Goal: Communication & Community: Participate in discussion

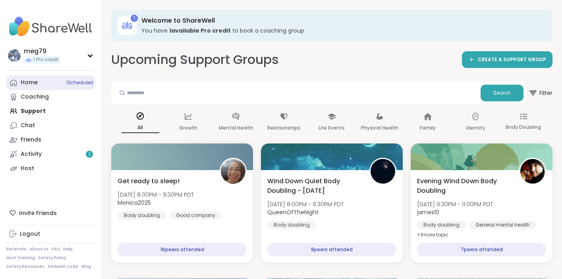
click at [75, 85] on span "1 Scheduled" at bounding box center [79, 82] width 27 height 6
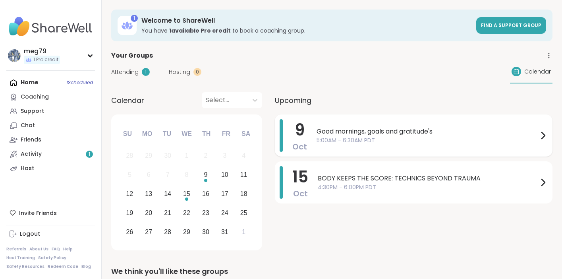
click at [339, 136] on span "5:00AM - 6:30AM PDT" at bounding box center [428, 140] width 222 height 8
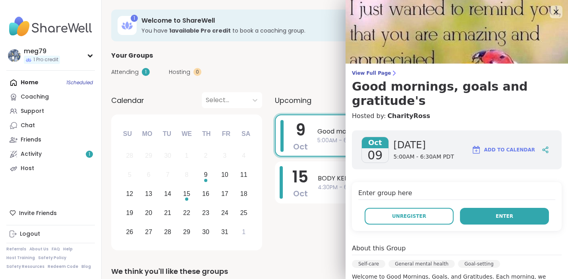
click at [470, 208] on button "Enter" at bounding box center [504, 216] width 89 height 17
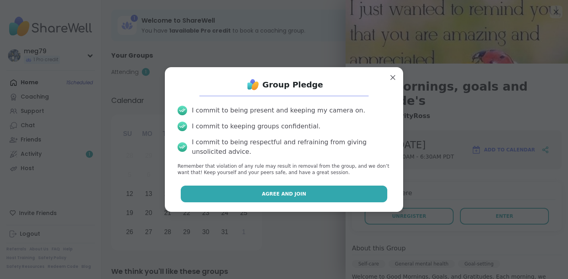
click at [316, 199] on button "Agree and Join" at bounding box center [284, 194] width 207 height 17
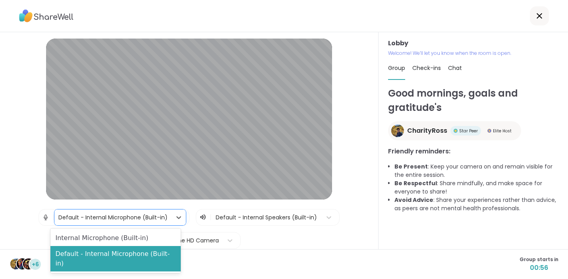
click at [161, 215] on div "Default - Internal Microphone (Built-in)" at bounding box center [112, 217] width 109 height 8
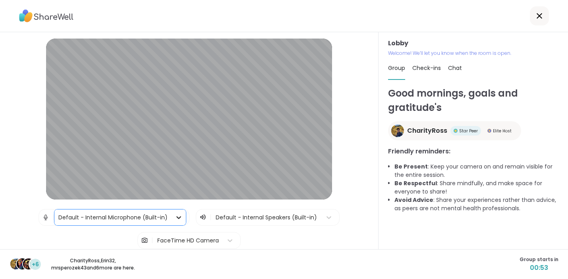
click at [176, 218] on icon at bounding box center [178, 217] width 5 height 3
click at [327, 217] on icon at bounding box center [329, 217] width 5 height 3
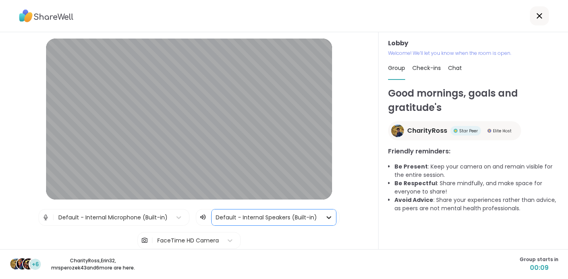
click at [325, 217] on icon at bounding box center [329, 217] width 8 height 8
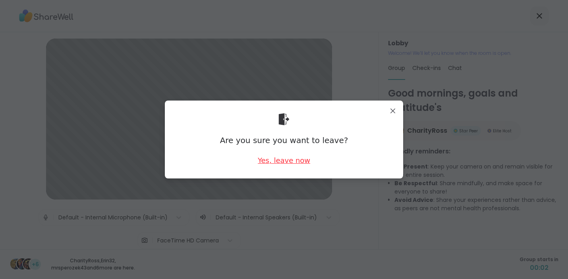
click at [271, 160] on div "Yes, leave now" at bounding box center [284, 160] width 52 height 10
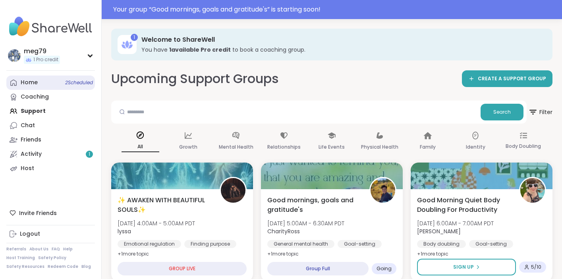
click at [51, 85] on link "Home 2 Scheduled" at bounding box center [50, 83] width 89 height 14
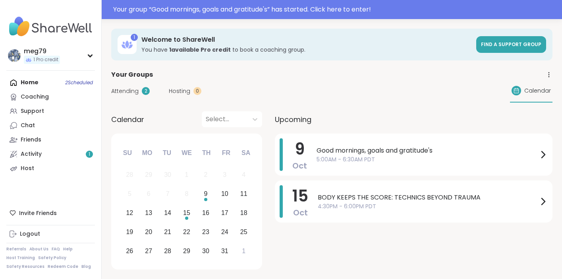
click at [409, 151] on span "Good mornings, goals and gratitude's" at bounding box center [428, 151] width 222 height 10
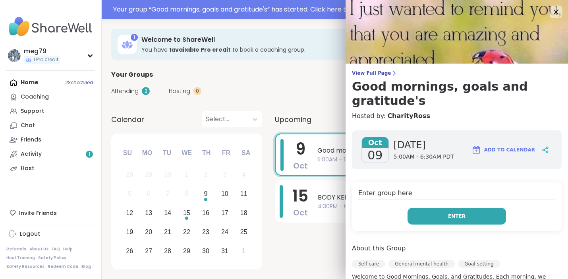
click at [436, 208] on button "Enter" at bounding box center [457, 216] width 99 height 17
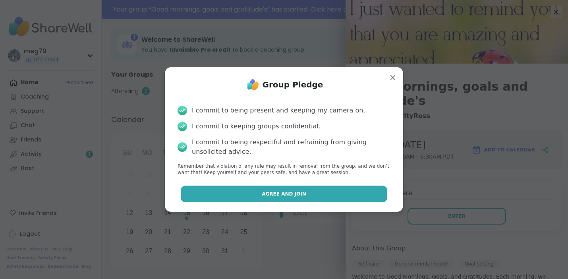
click at [291, 195] on span "Agree and Join" at bounding box center [284, 193] width 45 height 7
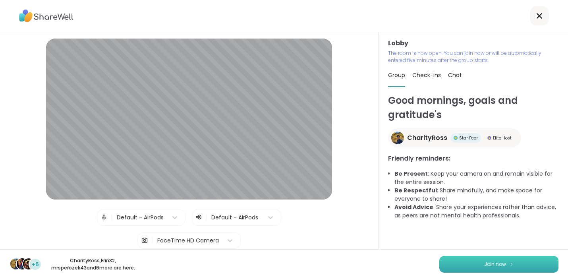
click at [465, 267] on button "Join now" at bounding box center [499, 264] width 119 height 17
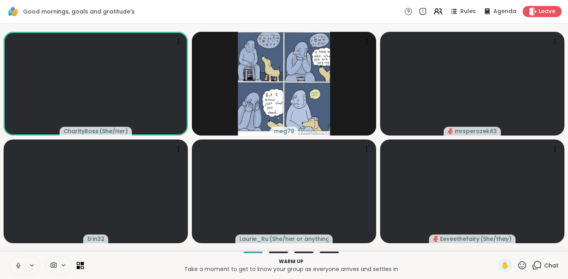
click at [17, 268] on icon at bounding box center [18, 265] width 7 height 7
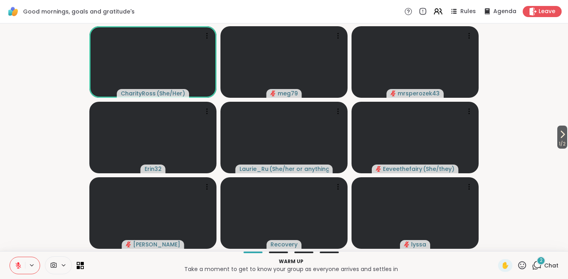
click at [537, 259] on div "2" at bounding box center [541, 260] width 9 height 9
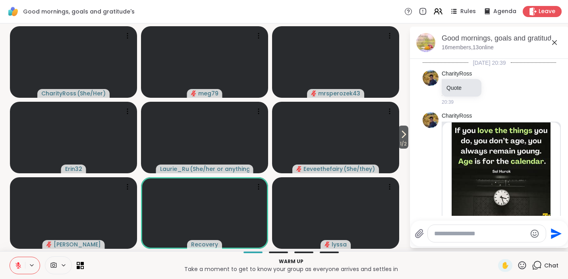
scroll to position [251, 0]
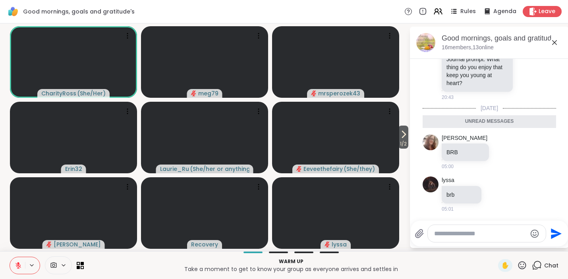
click at [534, 259] on div "Chat" at bounding box center [545, 265] width 27 height 13
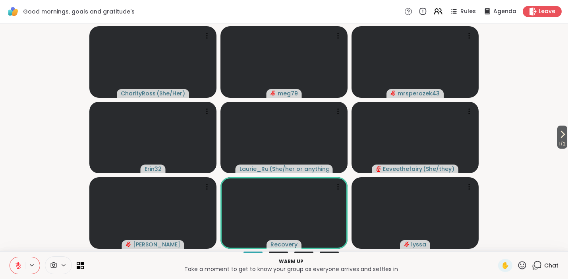
click at [31, 262] on icon at bounding box center [32, 265] width 6 height 7
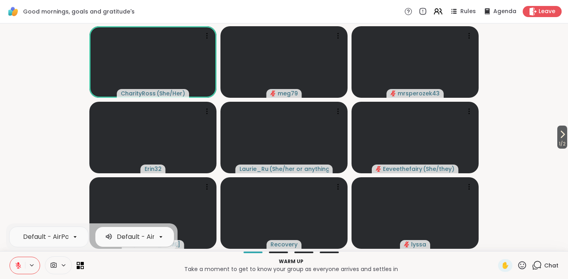
click at [143, 240] on div "Default - AirPods" at bounding box center [143, 237] width 53 height 10
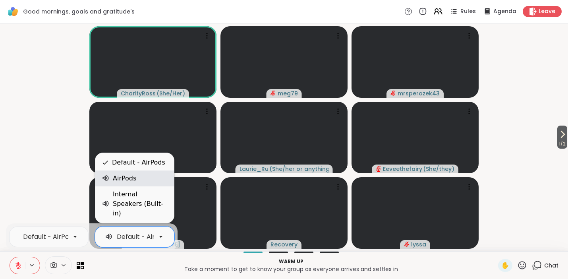
click at [137, 183] on div "AirPods" at bounding box center [135, 179] width 66 height 10
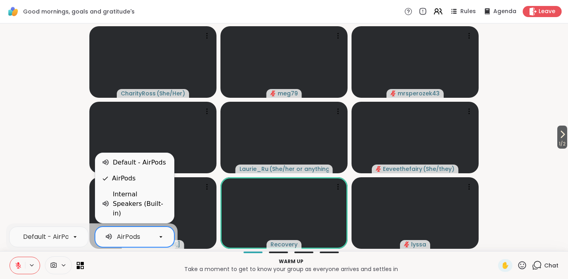
click at [159, 238] on icon at bounding box center [160, 236] width 7 height 7
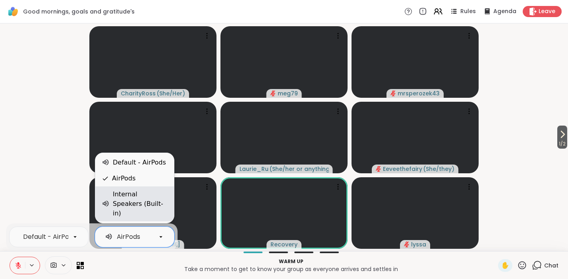
click at [149, 213] on div "Internal Speakers (Built-in)" at bounding box center [140, 204] width 55 height 29
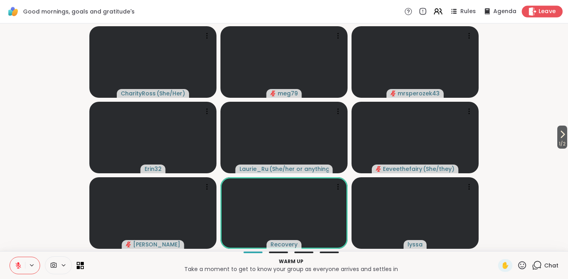
click at [529, 11] on icon at bounding box center [533, 11] width 8 height 8
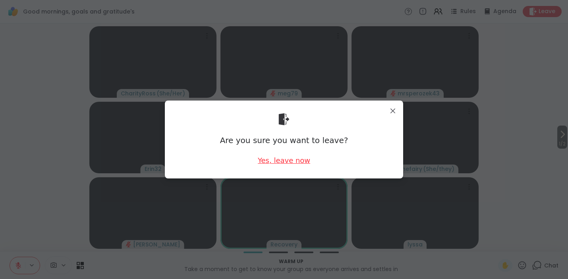
click at [278, 163] on div "Yes, leave now" at bounding box center [284, 160] width 52 height 10
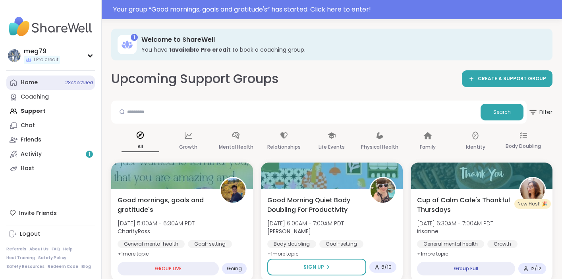
click at [48, 85] on link "Home 2 Scheduled" at bounding box center [50, 83] width 89 height 14
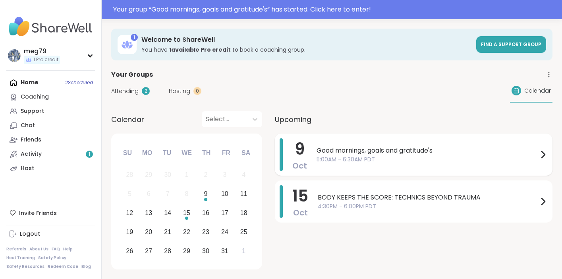
click at [407, 162] on span "5:00AM - 6:30AM PDT" at bounding box center [428, 159] width 222 height 8
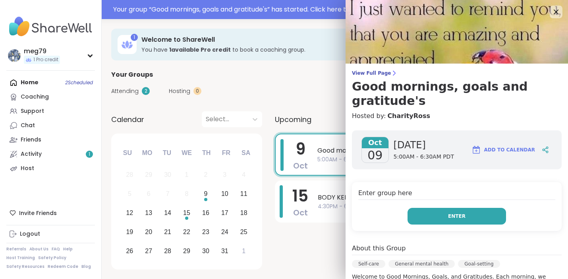
click at [427, 208] on button "Enter" at bounding box center [457, 216] width 99 height 17
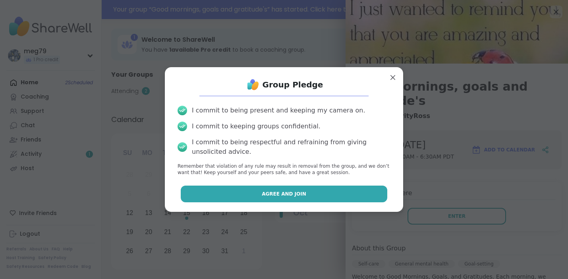
click at [280, 191] on span "Agree and Join" at bounding box center [284, 193] width 45 height 7
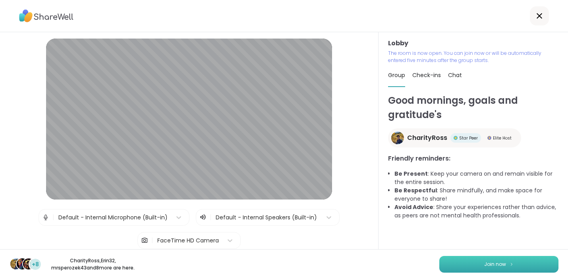
click at [462, 263] on button "Join now" at bounding box center [499, 264] width 119 height 17
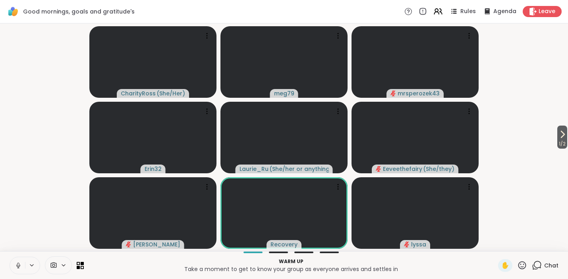
click at [18, 266] on icon at bounding box center [18, 265] width 2 height 4
click at [540, 261] on span "1" at bounding box center [541, 260] width 2 height 7
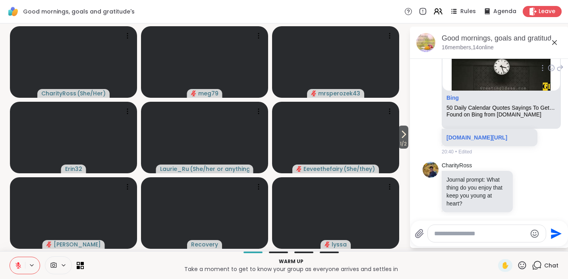
scroll to position [132, 0]
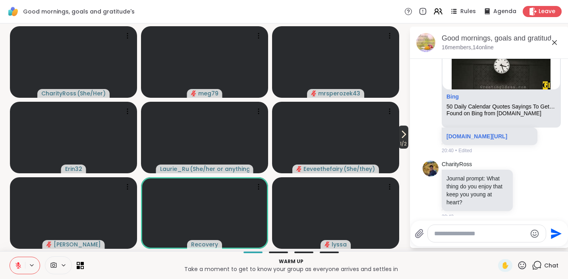
click at [406, 137] on icon at bounding box center [404, 135] width 10 height 10
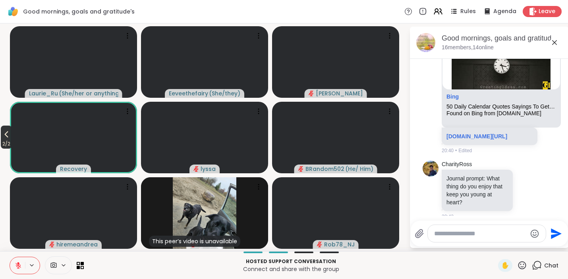
click at [5, 138] on icon at bounding box center [7, 135] width 10 height 10
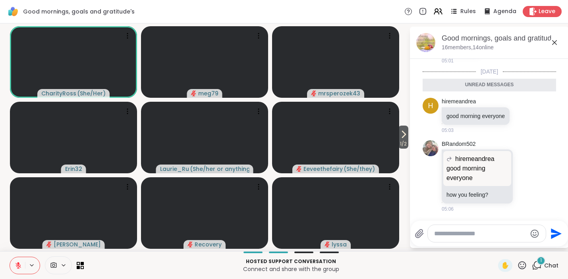
scroll to position [370, 0]
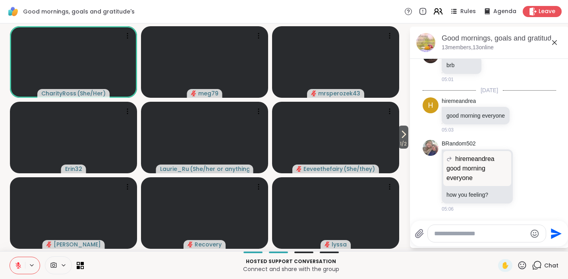
click at [440, 12] on icon at bounding box center [441, 12] width 2 height 6
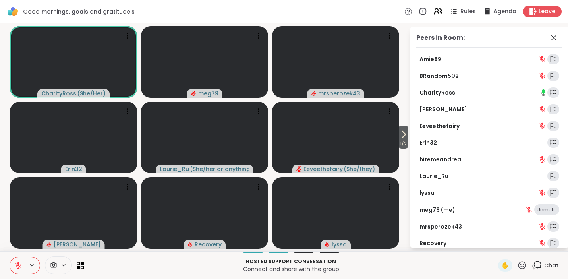
click at [440, 12] on icon at bounding box center [441, 12] width 2 height 6
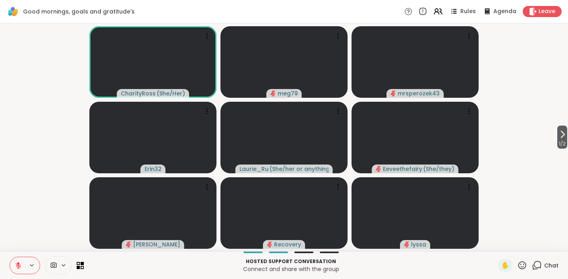
click at [419, 12] on icon at bounding box center [422, 11] width 9 height 9
click at [435, 11] on icon at bounding box center [436, 10] width 3 height 3
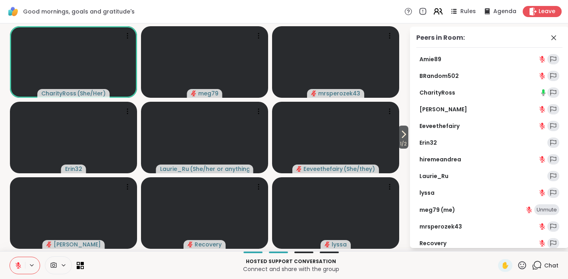
click at [435, 11] on icon at bounding box center [436, 10] width 3 height 3
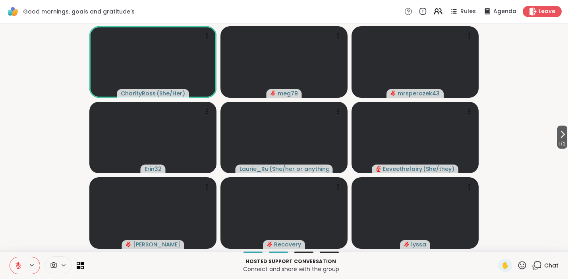
click at [536, 264] on icon at bounding box center [537, 265] width 10 height 10
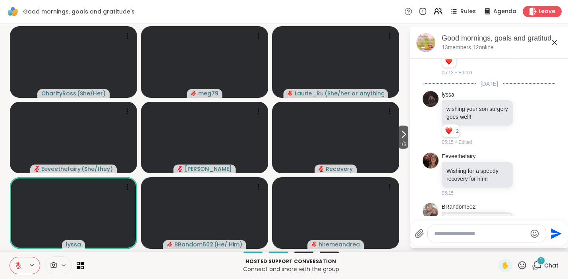
scroll to position [591, 0]
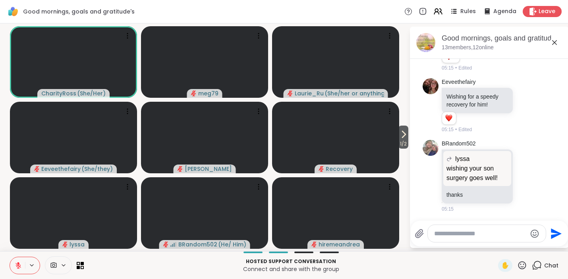
click at [19, 263] on icon at bounding box center [18, 265] width 7 height 7
click at [19, 266] on icon at bounding box center [18, 265] width 7 height 7
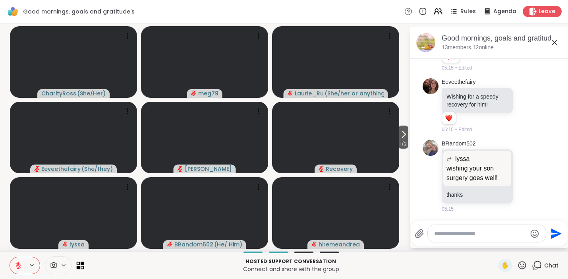
click at [80, 262] on icon at bounding box center [81, 265] width 8 height 8
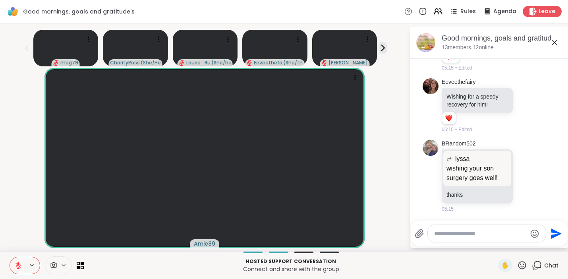
click at [517, 264] on icon at bounding box center [522, 265] width 10 height 10
click at [530, 243] on span "🌟" at bounding box center [534, 245] width 8 height 10
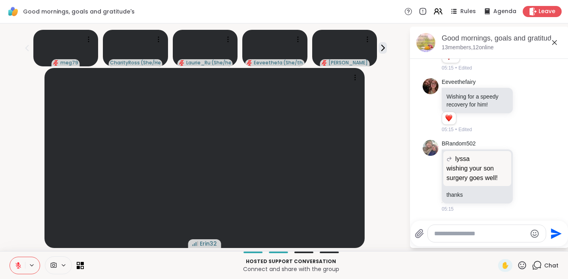
click at [517, 265] on icon at bounding box center [522, 265] width 10 height 10
click at [530, 245] on span "🌟" at bounding box center [534, 245] width 8 height 10
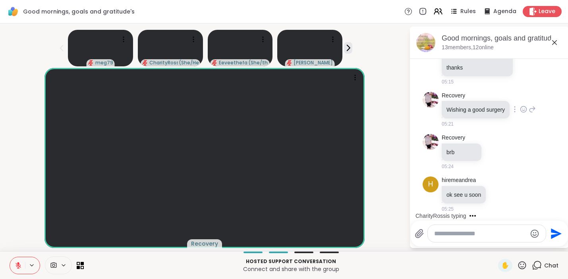
scroll to position [788, 0]
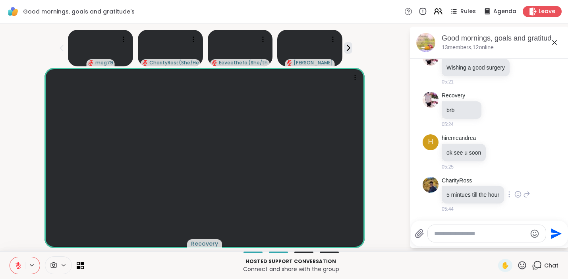
click at [517, 195] on icon at bounding box center [518, 195] width 2 height 1
click at [497, 178] on div "Select Reaction: Thumbs up" at bounding box center [500, 181] width 7 height 7
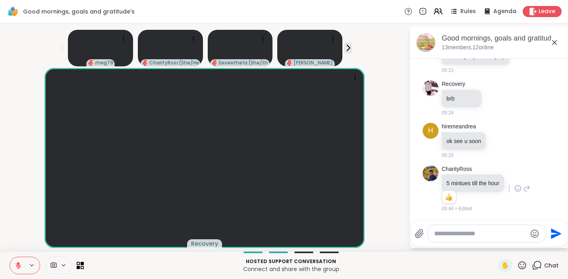
scroll to position [799, 0]
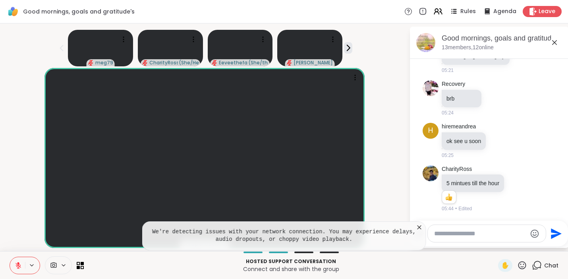
click at [416, 225] on icon at bounding box center [420, 227] width 8 height 8
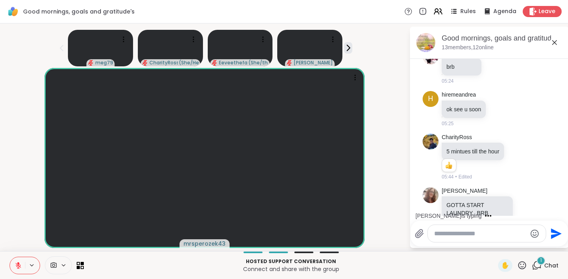
scroll to position [849, 0]
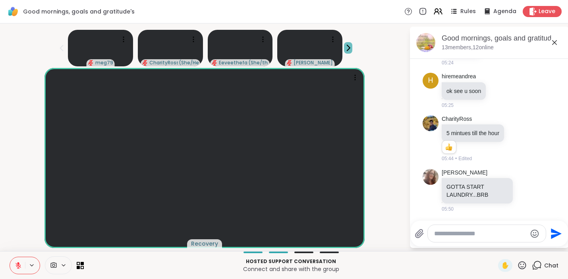
click at [344, 47] on icon at bounding box center [348, 48] width 8 height 8
click at [58, 47] on icon at bounding box center [62, 48] width 10 height 10
click at [434, 12] on icon at bounding box center [438, 11] width 10 height 10
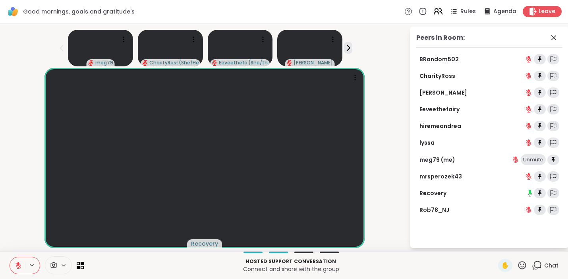
click at [434, 12] on icon at bounding box center [438, 11] width 10 height 10
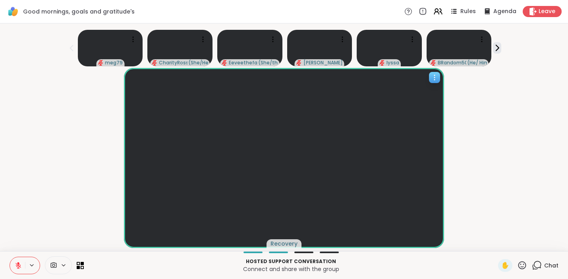
scroll to position [0, 0]
click at [284, 263] on p "Hosted support conversation" at bounding box center [291, 261] width 405 height 7
click at [494, 15] on span "Agenda" at bounding box center [505, 12] width 24 height 8
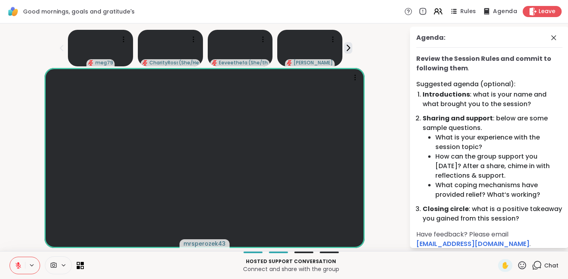
click at [495, 15] on span "Agenda" at bounding box center [505, 12] width 24 height 8
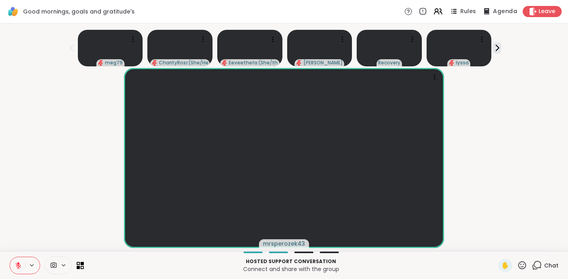
click at [495, 15] on span "Agenda" at bounding box center [505, 12] width 24 height 8
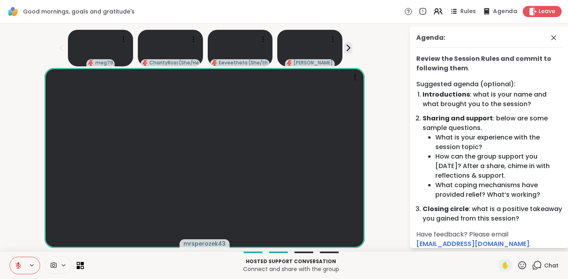
click at [495, 15] on span "Agenda" at bounding box center [505, 12] width 24 height 8
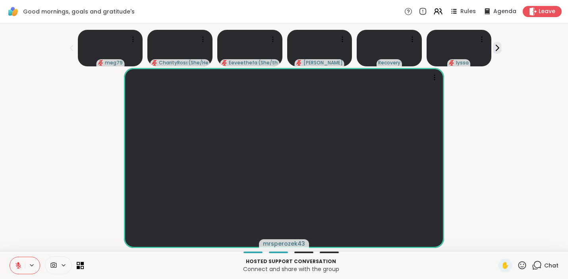
click at [544, 263] on span "Chat" at bounding box center [551, 265] width 14 height 8
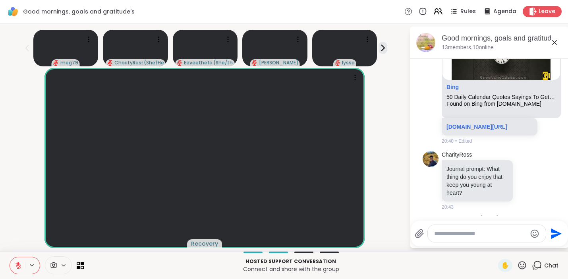
scroll to position [142, 0]
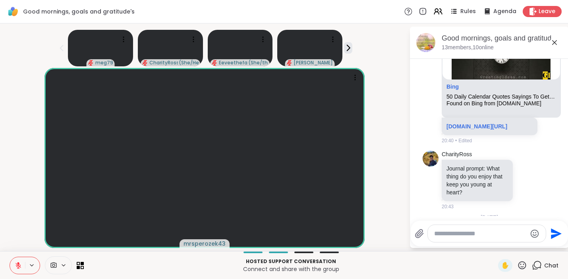
click at [405, 11] on icon at bounding box center [409, 11] width 8 height 8
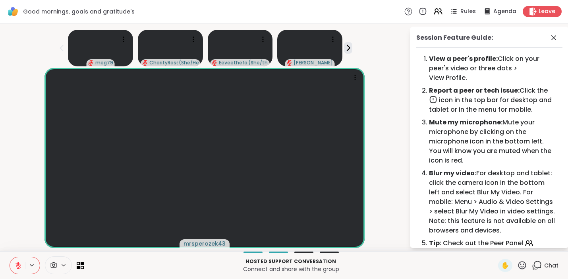
click at [405, 11] on icon at bounding box center [409, 11] width 8 height 8
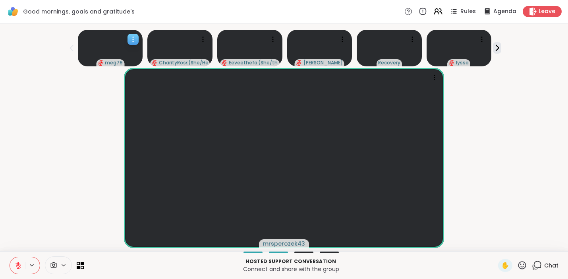
click at [133, 41] on icon at bounding box center [133, 39] width 8 height 8
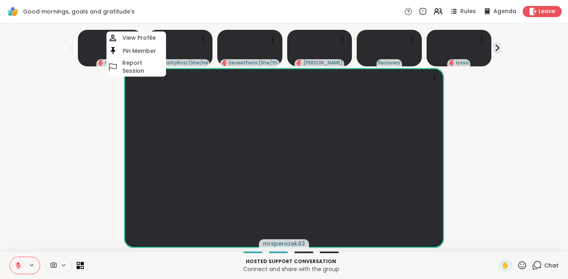
click at [133, 41] on h4 "View Profile" at bounding box center [138, 38] width 33 height 8
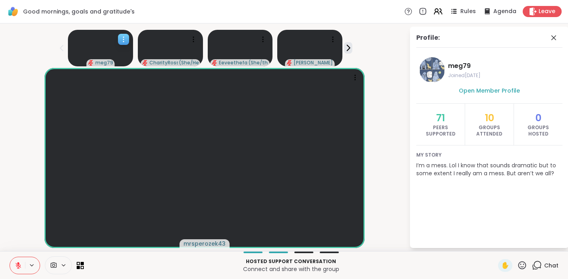
click at [89, 43] on video at bounding box center [100, 48] width 65 height 37
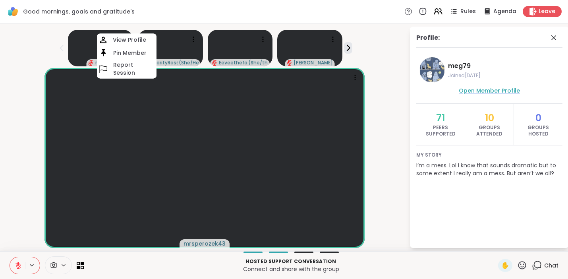
click at [481, 89] on span "Open Member Profile" at bounding box center [489, 91] width 61 height 8
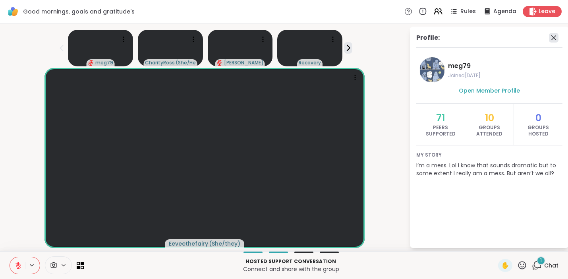
click at [552, 38] on icon at bounding box center [554, 37] width 5 height 5
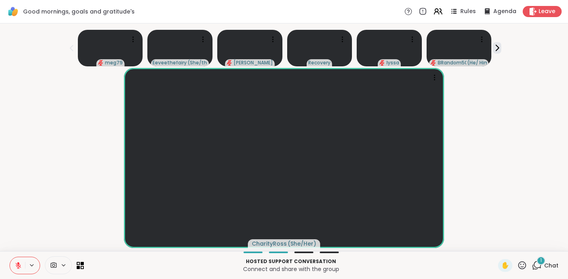
click at [540, 263] on span "1" at bounding box center [541, 260] width 2 height 7
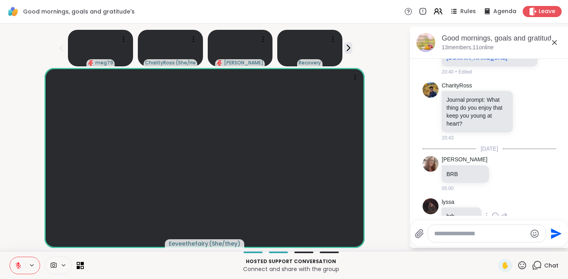
scroll to position [212, 0]
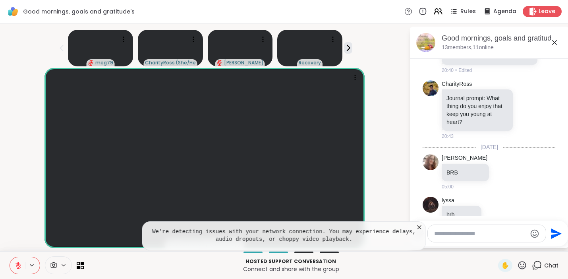
click at [418, 227] on icon at bounding box center [420, 227] width 8 height 8
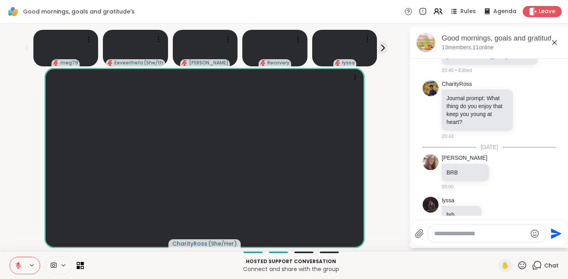
click at [15, 265] on icon at bounding box center [18, 265] width 7 height 7
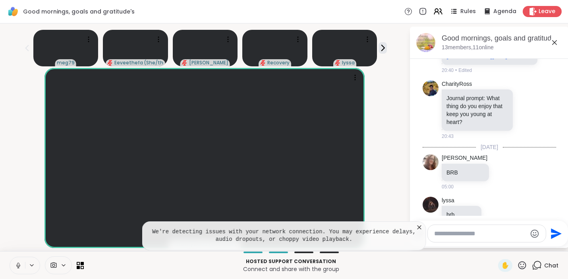
click at [18, 266] on icon at bounding box center [18, 265] width 2 height 4
click at [18, 266] on icon at bounding box center [18, 266] width 6 height 6
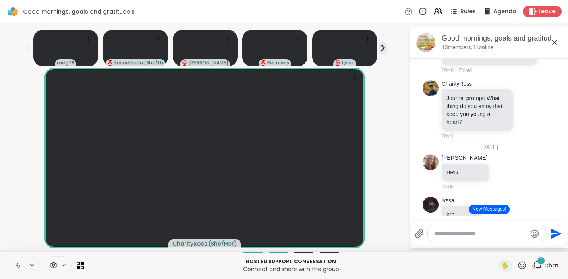
click at [17, 267] on icon at bounding box center [18, 265] width 7 height 7
click at [482, 211] on button "New Messages!" at bounding box center [489, 210] width 40 height 10
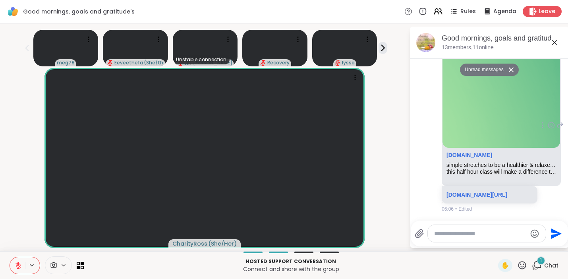
scroll to position [1135, 0]
click at [21, 263] on icon at bounding box center [18, 265] width 7 height 7
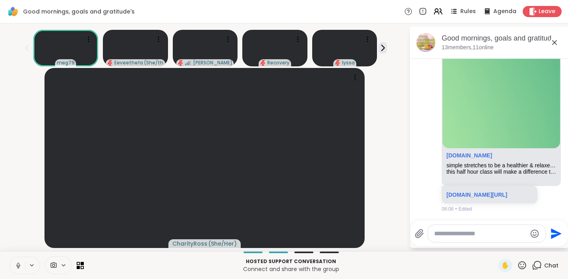
click at [16, 267] on icon at bounding box center [18, 265] width 7 height 7
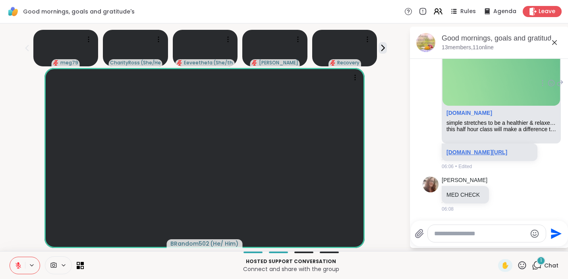
scroll to position [1178, 0]
click at [517, 263] on icon at bounding box center [522, 265] width 10 height 10
click at [495, 244] on span "❤️" at bounding box center [499, 245] width 8 height 10
click at [517, 264] on icon at bounding box center [522, 265] width 10 height 10
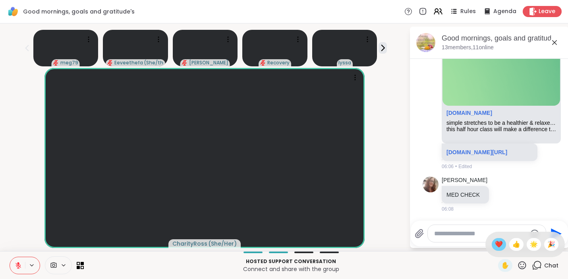
click at [495, 241] on span "❤️" at bounding box center [499, 245] width 8 height 10
click at [519, 266] on icon at bounding box center [523, 265] width 8 height 8
click at [548, 244] on span "🎉" at bounding box center [552, 245] width 8 height 10
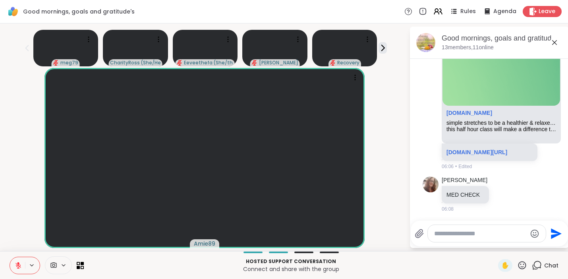
click at [517, 263] on icon at bounding box center [522, 265] width 10 height 10
click at [495, 246] on span "❤️" at bounding box center [499, 245] width 8 height 10
click at [518, 268] on icon at bounding box center [522, 265] width 10 height 10
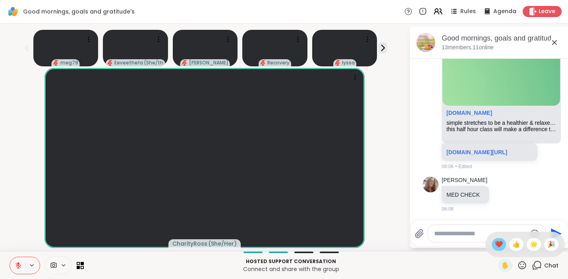
click at [495, 243] on span "❤️" at bounding box center [499, 245] width 8 height 10
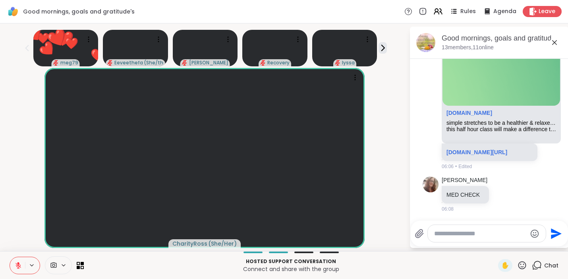
click at [517, 262] on icon at bounding box center [522, 265] width 10 height 10
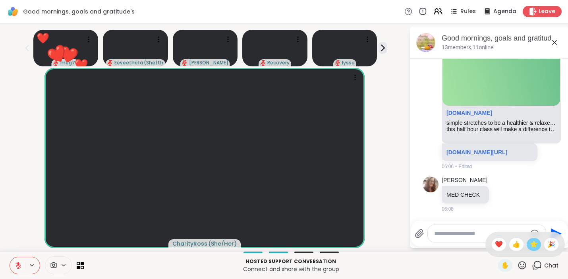
click at [530, 247] on span "🌟" at bounding box center [534, 245] width 8 height 10
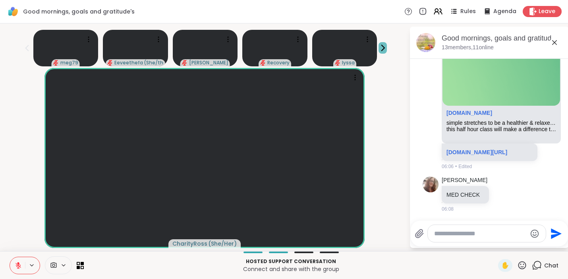
click at [381, 47] on icon at bounding box center [383, 48] width 8 height 8
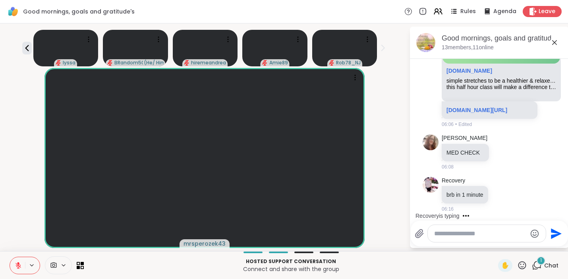
scroll to position [1220, 0]
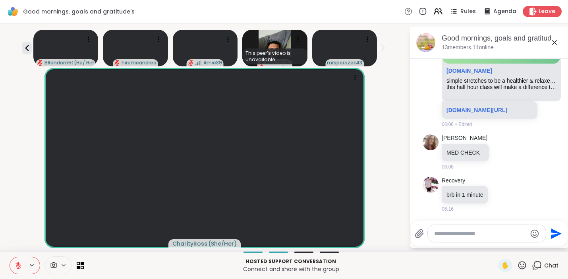
click at [534, 263] on icon at bounding box center [537, 265] width 10 height 10
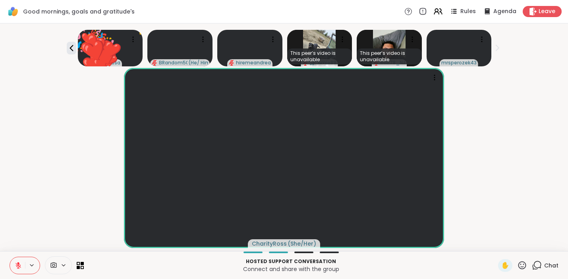
click at [532, 264] on icon at bounding box center [537, 265] width 10 height 10
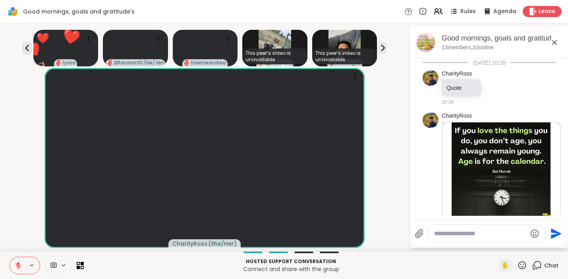
scroll to position [1212, 0]
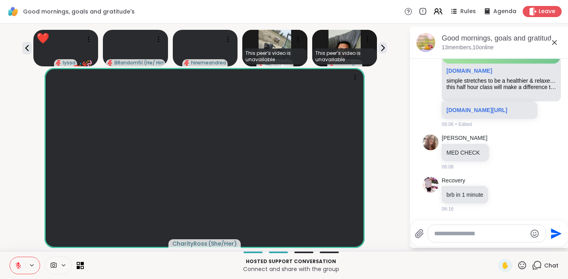
click at [520, 265] on icon at bounding box center [522, 265] width 10 height 10
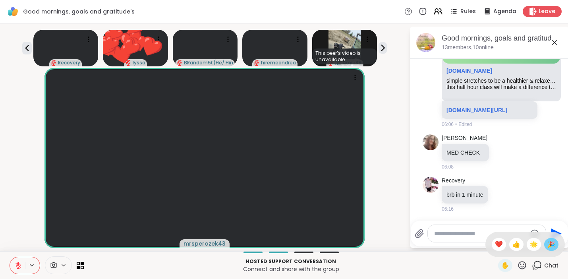
click at [548, 245] on span "🎉" at bounding box center [552, 245] width 8 height 10
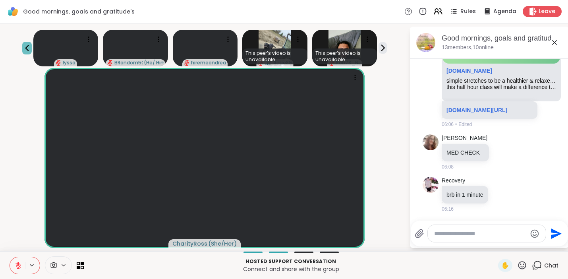
click at [25, 46] on icon at bounding box center [27, 48] width 10 height 10
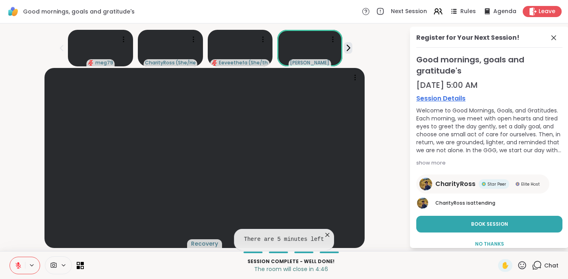
click at [519, 264] on icon at bounding box center [523, 265] width 8 height 8
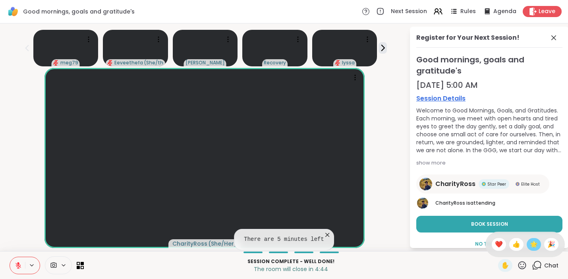
click at [530, 246] on span "🌟" at bounding box center [534, 245] width 8 height 10
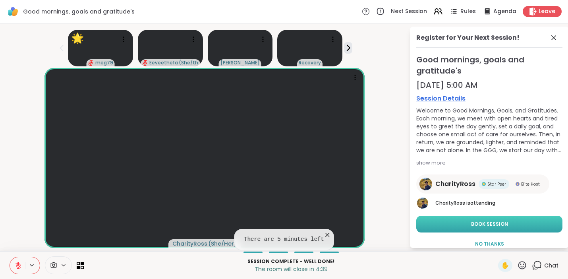
click at [474, 227] on span "Book Session" at bounding box center [489, 224] width 37 height 7
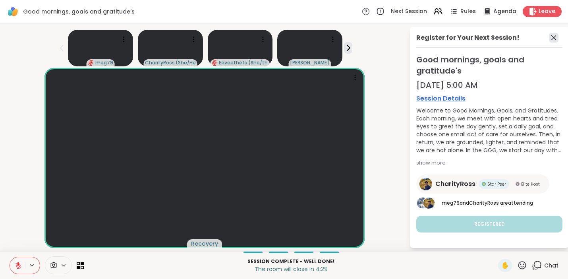
click at [552, 35] on icon at bounding box center [554, 37] width 5 height 5
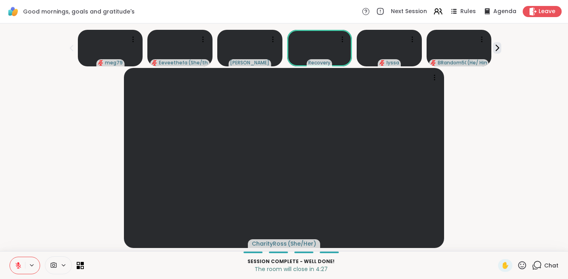
click at [533, 265] on icon at bounding box center [537, 265] width 10 height 10
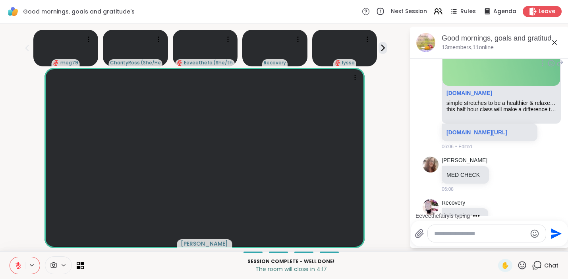
scroll to position [1156, 0]
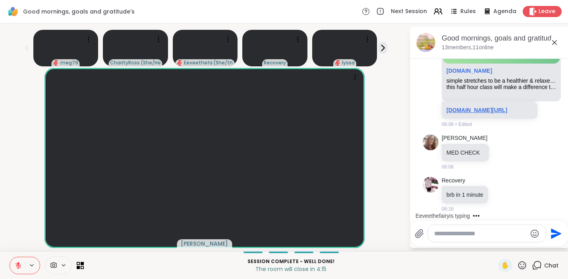
click at [486, 113] on link "[DOMAIN_NAME][URL]" at bounding box center [477, 110] width 61 height 6
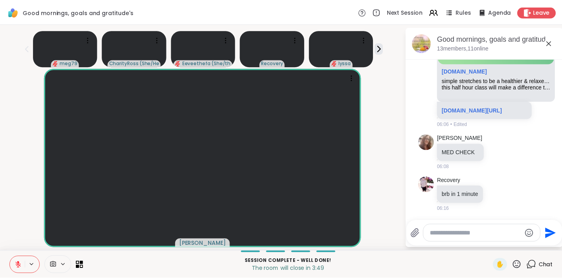
scroll to position [1286, 0]
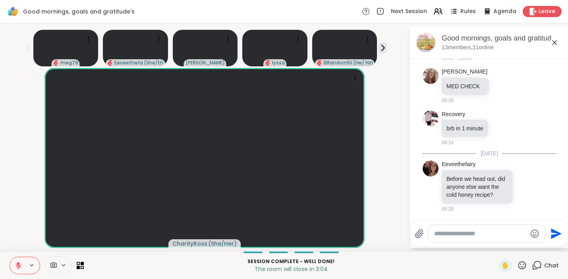
click at [534, 264] on icon at bounding box center [537, 265] width 10 height 10
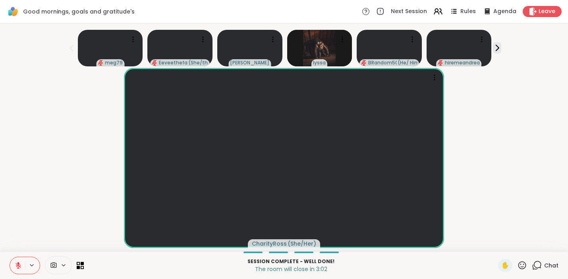
click at [518, 265] on icon at bounding box center [522, 265] width 10 height 10
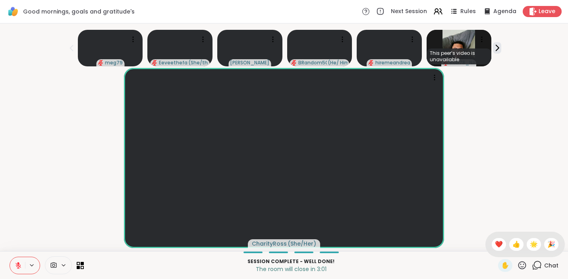
click at [495, 242] on span "❤️" at bounding box center [499, 245] width 8 height 10
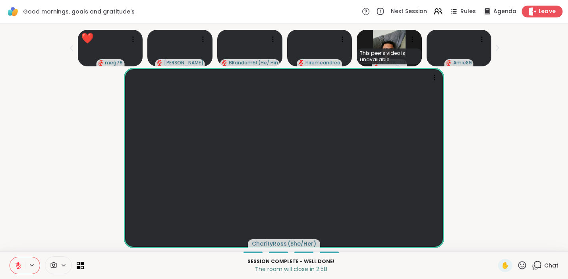
click at [543, 10] on span "Leave" at bounding box center [547, 12] width 17 height 8
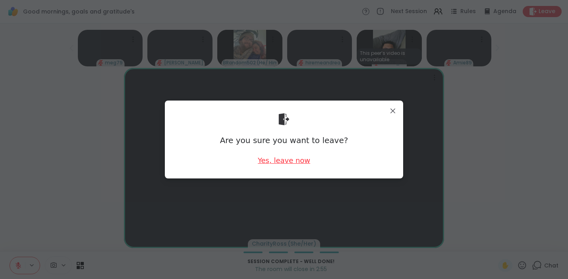
click at [291, 163] on div "Yes, leave now" at bounding box center [284, 160] width 52 height 10
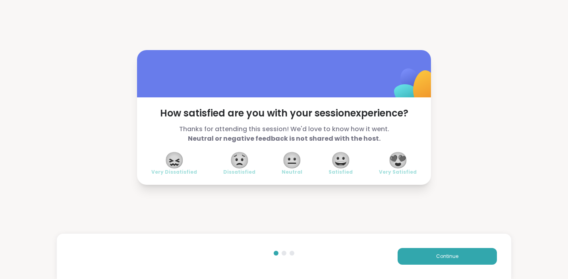
click at [397, 160] on span "😍" at bounding box center [398, 160] width 20 height 14
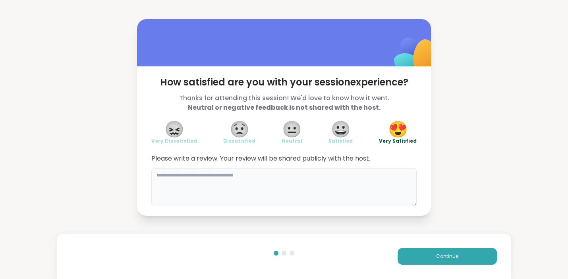
click at [283, 189] on textarea at bounding box center [283, 187] width 265 height 38
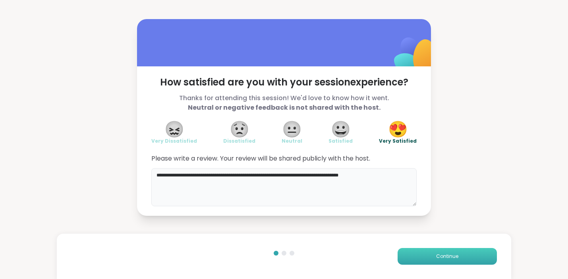
type textarea "**********"
click at [428, 251] on button "Continue" at bounding box center [447, 256] width 99 height 17
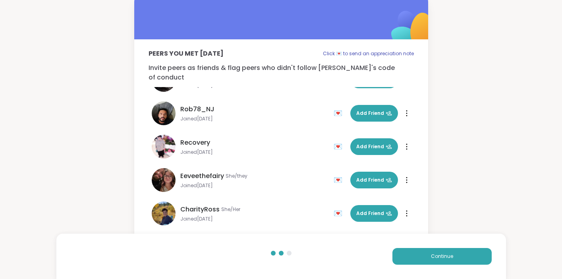
scroll to position [10, 0]
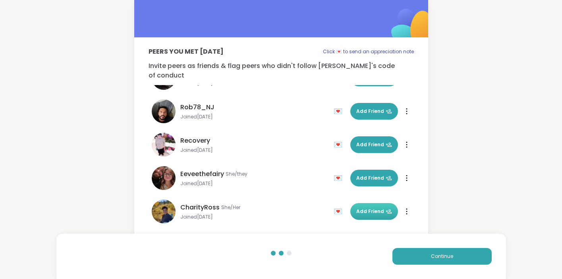
click at [359, 208] on span "Add Friend" at bounding box center [374, 211] width 36 height 7
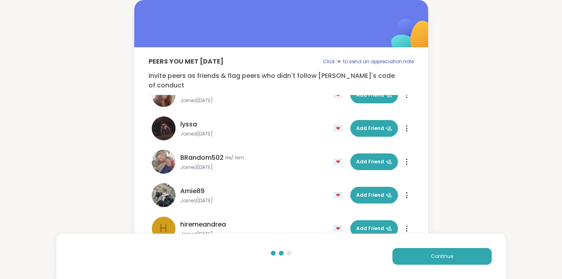
scroll to position [127, 0]
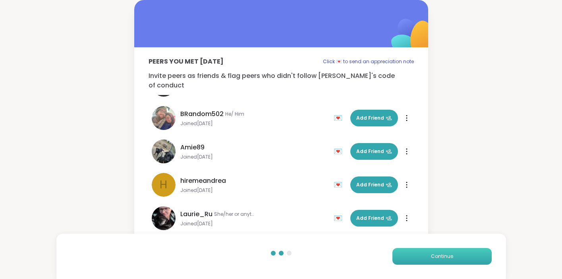
click at [432, 258] on span "Continue" at bounding box center [442, 256] width 22 height 7
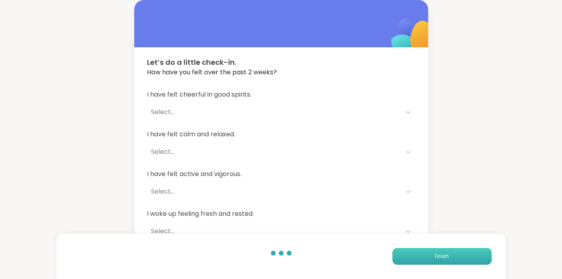
click at [434, 256] on button "Finish" at bounding box center [442, 256] width 99 height 17
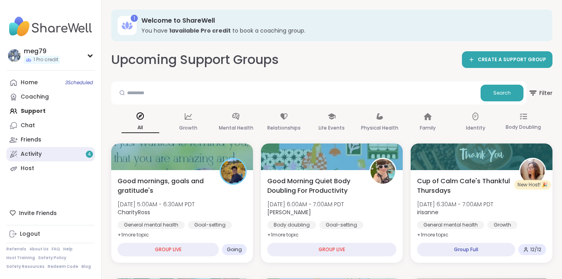
click at [65, 149] on link "Activity 4" at bounding box center [50, 154] width 89 height 14
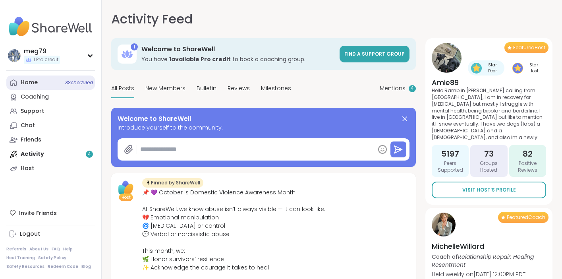
click at [65, 83] on span "3 Scheduled" at bounding box center [79, 82] width 28 height 6
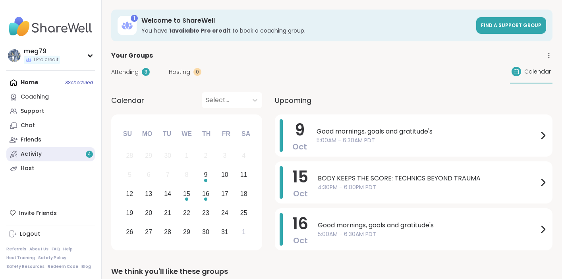
click at [50, 156] on link "Activity 4" at bounding box center [50, 154] width 89 height 14
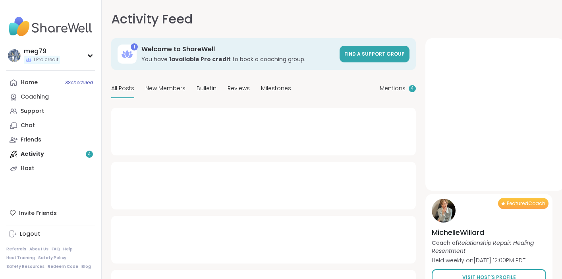
type textarea "*"
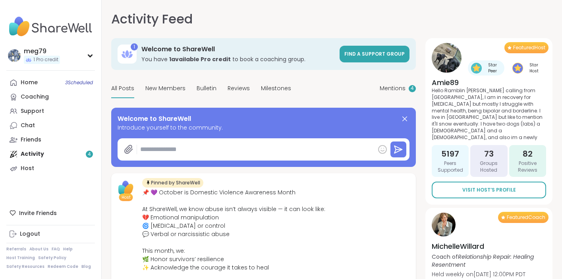
click at [386, 151] on icon at bounding box center [383, 149] width 8 height 8
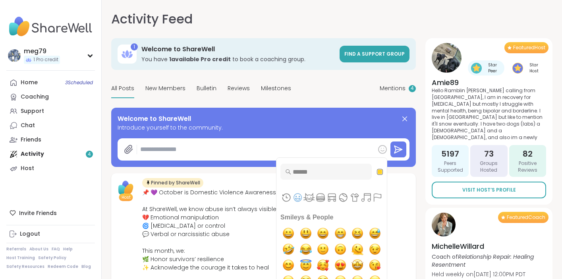
click at [385, 151] on icon at bounding box center [383, 150] width 10 height 10
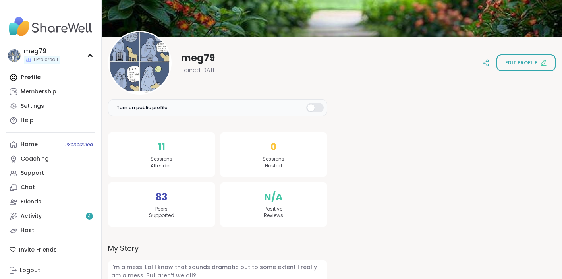
scroll to position [92, 0]
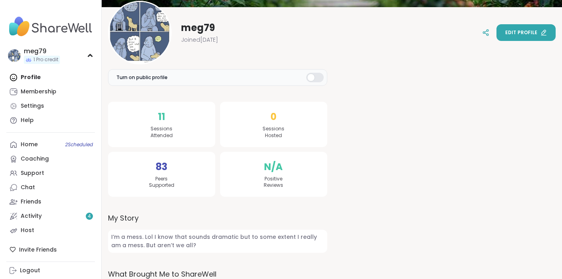
click at [514, 33] on span "Edit profile" at bounding box center [521, 32] width 32 height 7
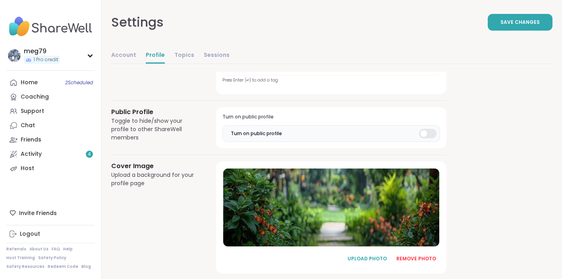
scroll to position [404, 0]
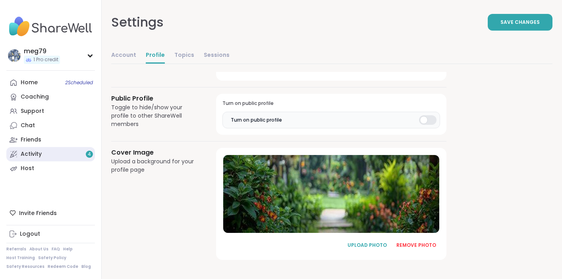
click at [70, 158] on link "Activity 4" at bounding box center [50, 154] width 89 height 14
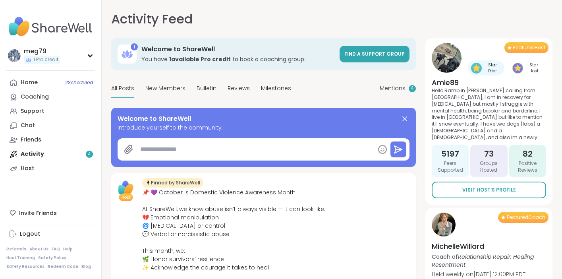
type textarea "*"
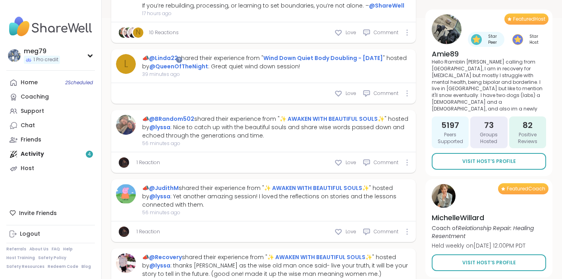
scroll to position [292, 0]
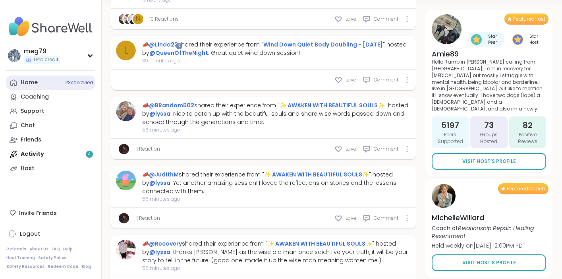
click at [38, 85] on link "Home 2 Scheduled" at bounding box center [50, 83] width 89 height 14
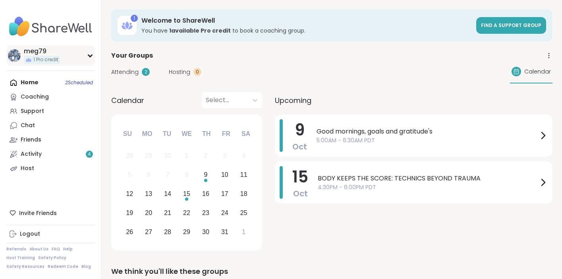
click at [91, 54] on icon at bounding box center [90, 56] width 6 height 4
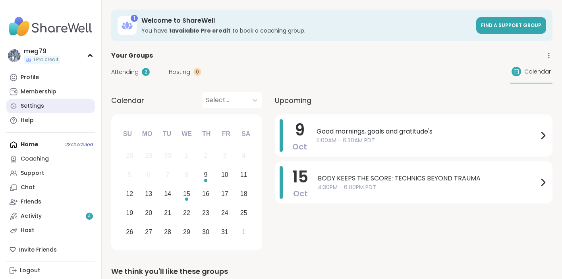
click at [32, 107] on div "Settings" at bounding box center [32, 106] width 23 height 8
select select "**"
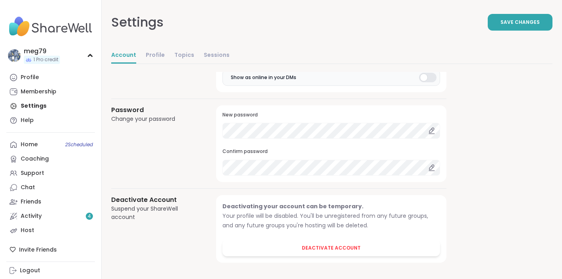
scroll to position [692, 0]
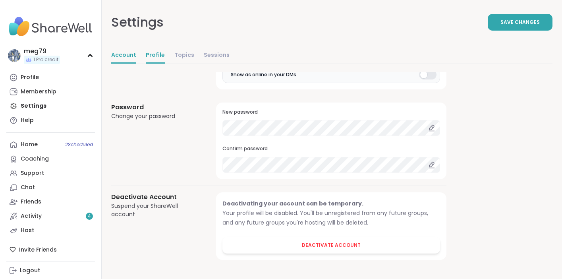
click at [161, 57] on link "Profile" at bounding box center [155, 56] width 19 height 16
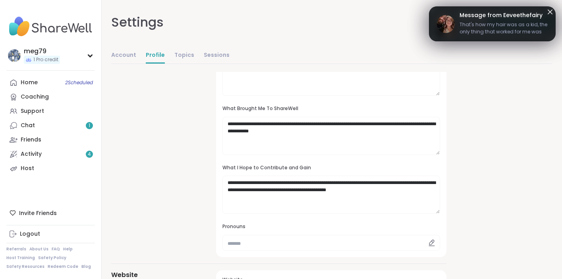
scroll to position [154, 0]
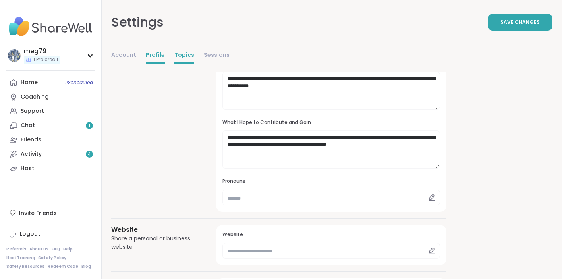
click at [188, 55] on link "Topics" at bounding box center [184, 56] width 20 height 16
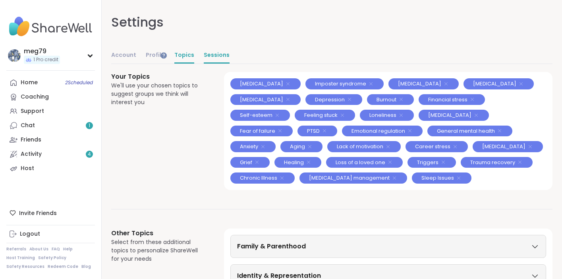
click at [206, 54] on link "Sessions" at bounding box center [217, 56] width 26 height 16
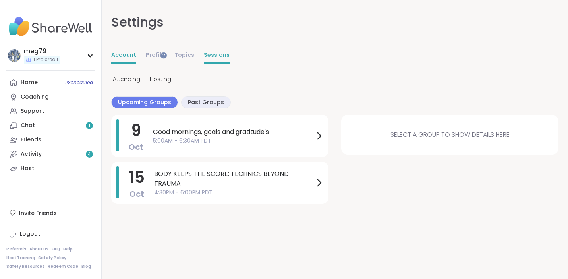
click at [129, 56] on link "Account" at bounding box center [123, 56] width 25 height 16
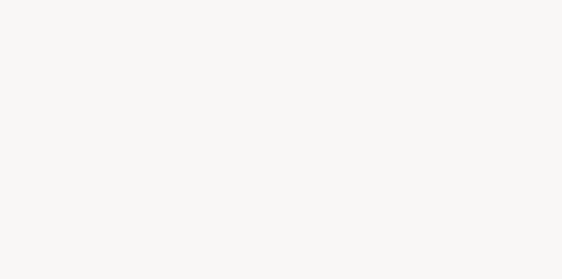
select select "**"
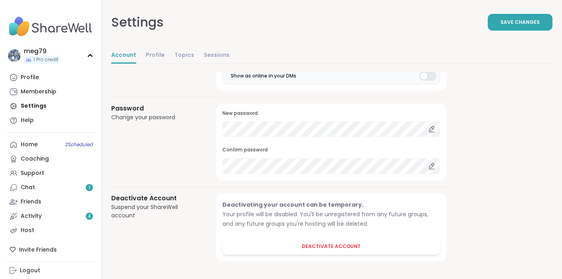
scroll to position [692, 0]
click at [159, 56] on link "Profile" at bounding box center [155, 56] width 19 height 16
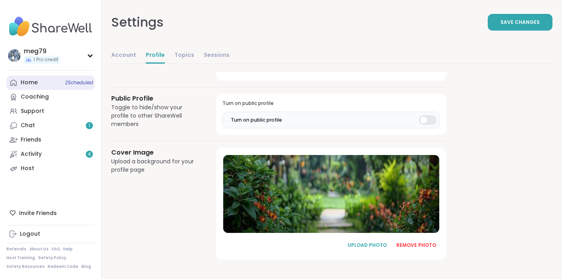
click at [36, 79] on div "Home 2 Scheduled" at bounding box center [29, 83] width 17 height 8
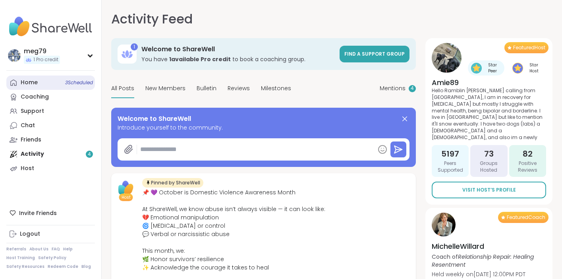
click at [46, 85] on link "Home 3 Scheduled" at bounding box center [50, 83] width 89 height 14
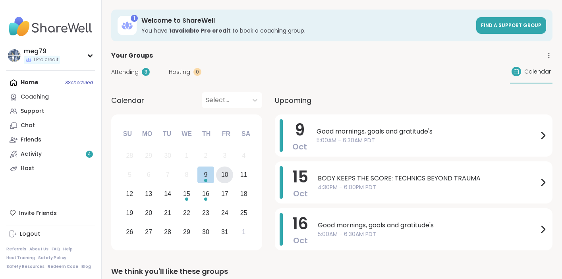
click at [221, 177] on div "10" at bounding box center [224, 174] width 7 height 11
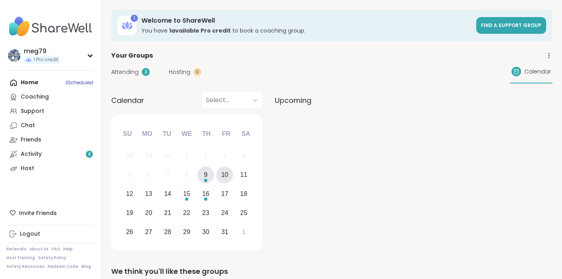
click at [206, 178] on div "9" at bounding box center [206, 174] width 4 height 11
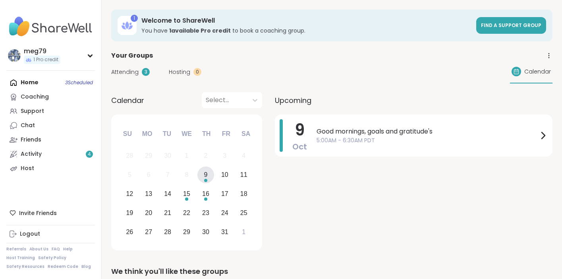
click at [285, 102] on span "Upcoming" at bounding box center [293, 100] width 37 height 11
click at [45, 85] on div "Home 3 Scheduled Coaching Support Chat Friends Activity 4 Host" at bounding box center [50, 126] width 89 height 100
